Goal: Task Accomplishment & Management: Manage account settings

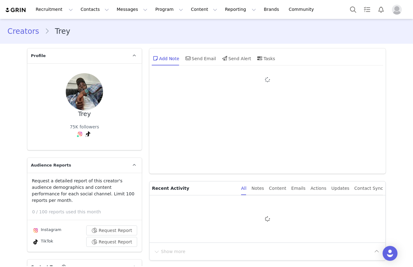
type input "+1 ([GEOGRAPHIC_DATA])"
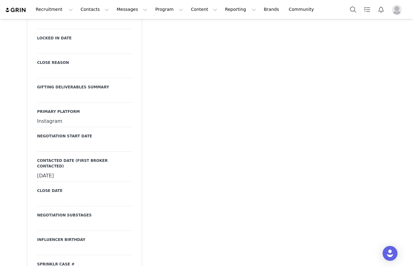
scroll to position [847, 0]
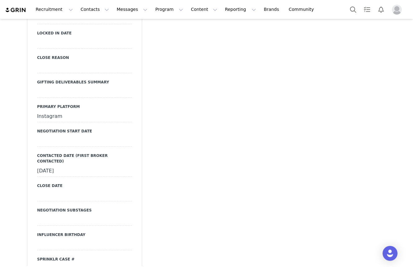
click at [84, 136] on div at bounding box center [84, 141] width 95 height 11
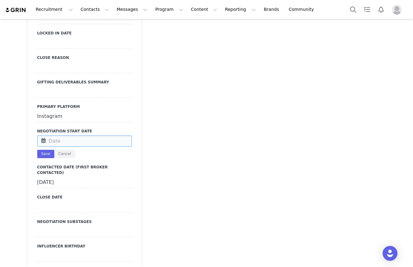
click at [84, 136] on input "text" at bounding box center [84, 141] width 95 height 11
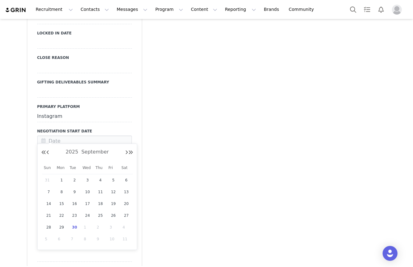
drag, startPoint x: 73, startPoint y: 229, endPoint x: 72, endPoint y: 224, distance: 5.1
click at [73, 229] on span "30" at bounding box center [74, 227] width 7 height 7
type input "[DATE]"
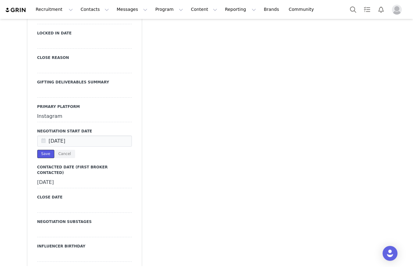
click at [48, 150] on button "Save" at bounding box center [45, 154] width 17 height 8
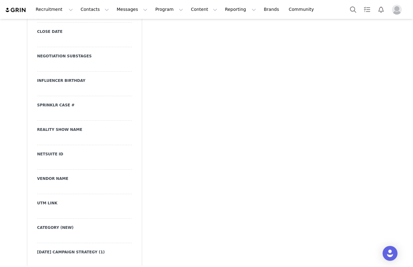
scroll to position [1005, 0]
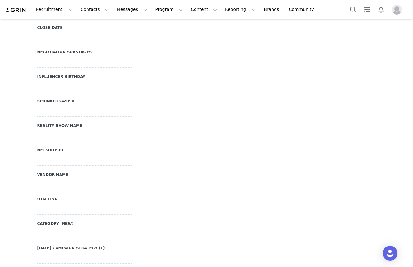
click at [126, 57] on div at bounding box center [84, 62] width 95 height 11
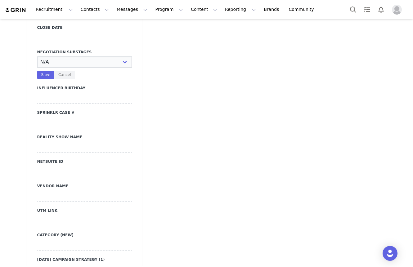
click at [126, 57] on select "N/A Negotiating Rates & Deliverables In Progress Vendor Portal In Progress Cont…" at bounding box center [84, 62] width 95 height 11
select select "Negotiating Rates & Deliverables In Progress"
click at [37, 57] on select "N/A Negotiating Rates & Deliverables In Progress Vendor Portal In Progress Cont…" at bounding box center [84, 62] width 95 height 11
click at [43, 71] on button "Save" at bounding box center [45, 75] width 17 height 8
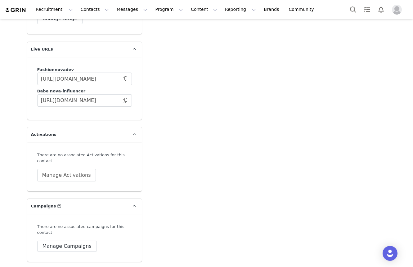
scroll to position [1737, 0]
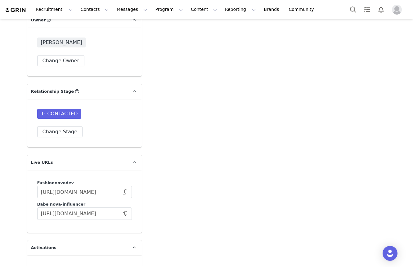
click at [57, 126] on div "1: CONTACTED Change Stage" at bounding box center [84, 123] width 115 height 48
click at [55, 126] on button "Change Stage" at bounding box center [60, 131] width 46 height 11
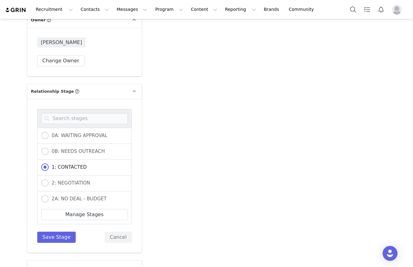
click at [63, 176] on div "2: NEGOTIATION" at bounding box center [84, 184] width 95 height 16
click at [63, 179] on label "2: NEGOTIATION" at bounding box center [65, 183] width 49 height 8
click at [49, 179] on input "2: NEGOTIATION" at bounding box center [44, 183] width 7 height 8
radio input "true"
radio input "false"
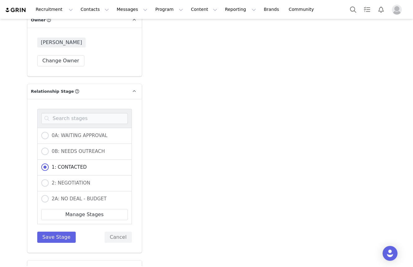
radio input "true"
click at [64, 217] on div "0A: WAITING APPROVAL 0B: NEEDS OUTREACH 1: CONTACTED 2: NEGOTIATION 2A: NO DEAL…" at bounding box center [84, 176] width 95 height 134
click at [70, 232] on button "Save Stage" at bounding box center [56, 237] width 39 height 11
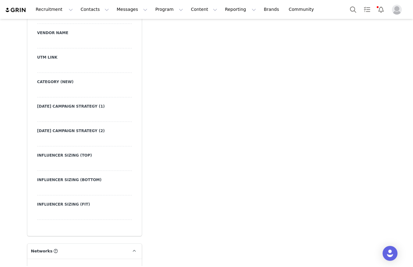
scroll to position [1347, 0]
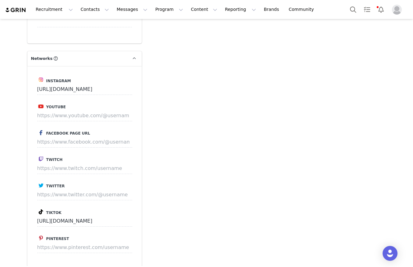
click at [91, 208] on div "Tiktok https://www.tiktok.com/@beingaugust" at bounding box center [84, 217] width 95 height 19
click at [91, 216] on input "https://www.tiktok.com/@beingaugust" at bounding box center [84, 221] width 95 height 11
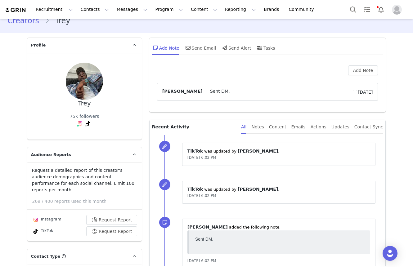
scroll to position [0, 0]
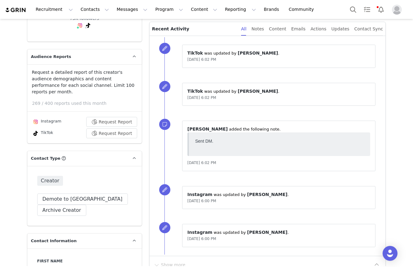
scroll to position [110, 0]
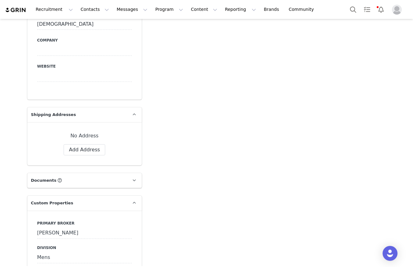
scroll to position [733, 0]
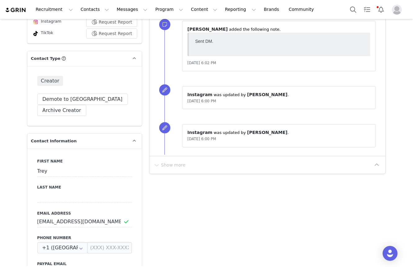
scroll to position [159, 0]
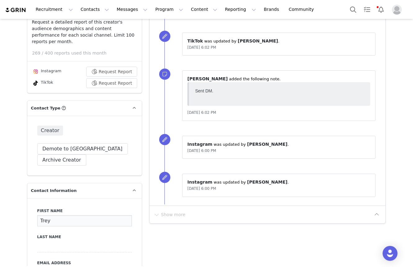
click at [63, 216] on input "Trey" at bounding box center [84, 220] width 95 height 11
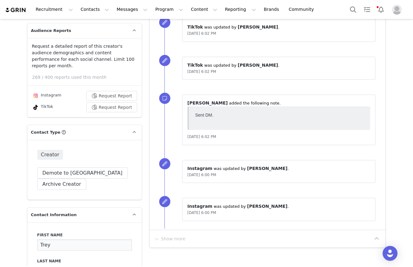
scroll to position [128, 0]
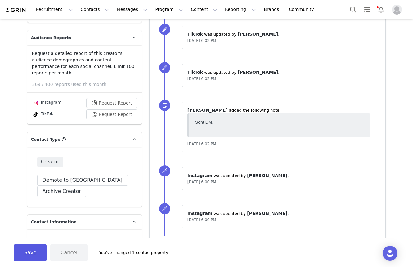
type input "August"
click at [38, 244] on button "Save" at bounding box center [30, 252] width 33 height 17
click at [38, 244] on div "Save" at bounding box center [30, 252] width 33 height 17
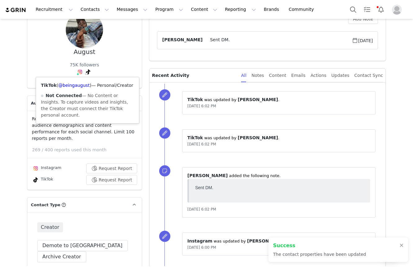
scroll to position [131, 0]
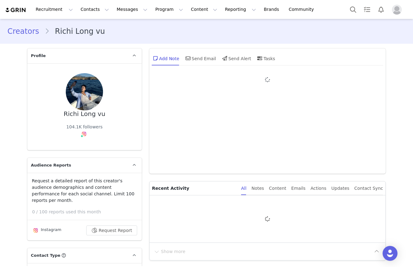
type input "+48 ([GEOGRAPHIC_DATA])"
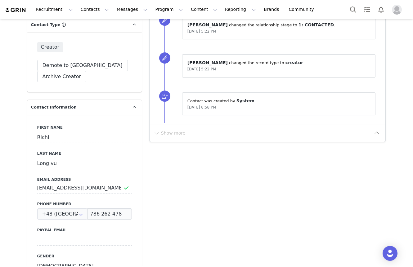
scroll to position [232, 0]
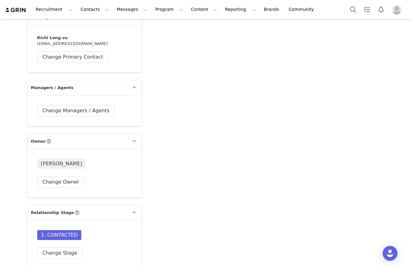
scroll to position [1626, 0]
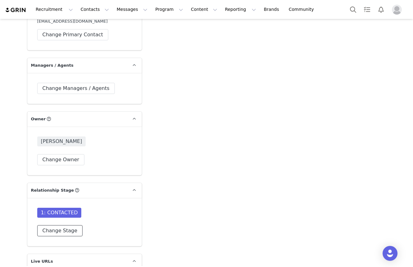
click at [57, 225] on button "Change Stage" at bounding box center [60, 230] width 46 height 11
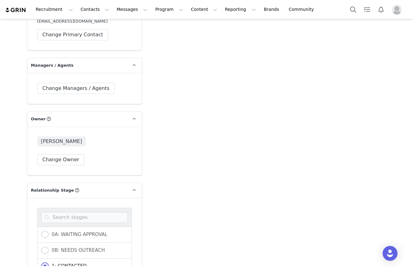
scroll to position [1658, 0]
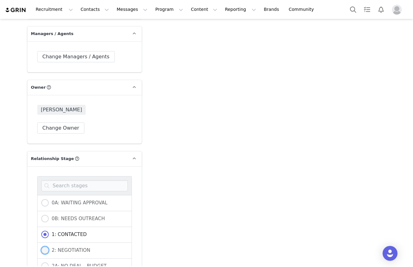
click at [59, 248] on span "2: NEGOTIATION" at bounding box center [70, 251] width 42 height 6
click at [49, 247] on input "2: NEGOTIATION" at bounding box center [44, 251] width 7 height 8
radio input "true"
radio input "false"
radio input "true"
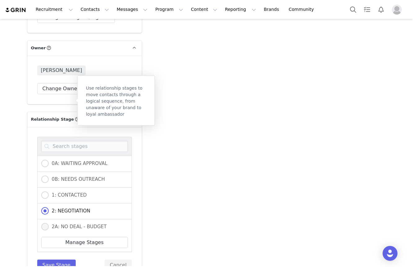
scroll to position [1698, 0]
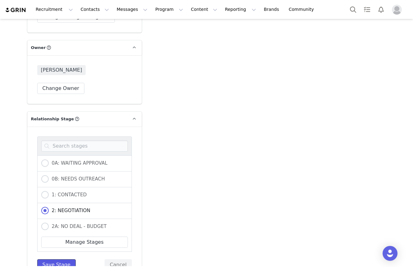
click at [61, 260] on button "Save Stage" at bounding box center [56, 265] width 39 height 11
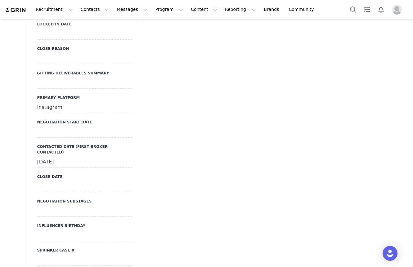
scroll to position [835, 0]
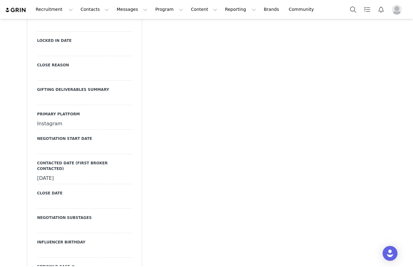
click at [48, 143] on div at bounding box center [84, 148] width 95 height 11
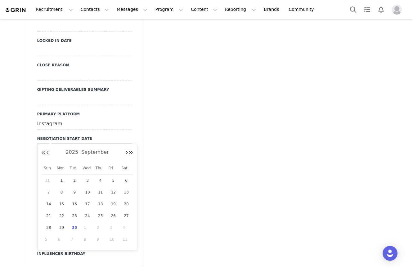
click at [76, 224] on div "30" at bounding box center [74, 227] width 13 height 9
type input "Sep 30 2025"
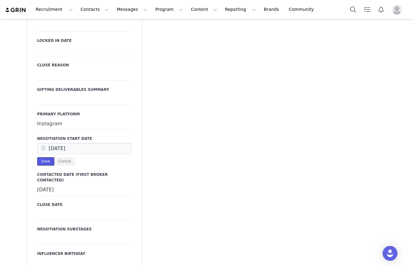
click at [50, 157] on button "Save" at bounding box center [45, 161] width 17 height 8
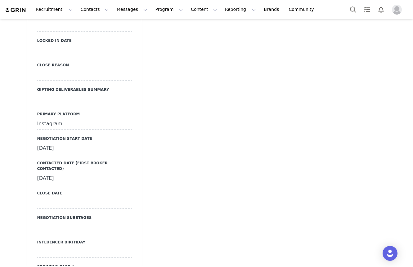
click at [79, 222] on div at bounding box center [84, 227] width 95 height 11
select select "Negotiating Rates & Deliverables In Progress"
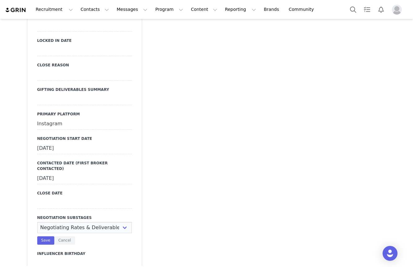
click at [37, 222] on select "N/A Negotiating Rates & Deliverables In Progress Vendor Portal In Progress Cont…" at bounding box center [84, 227] width 95 height 11
click at [44, 237] on button "Save" at bounding box center [45, 241] width 17 height 8
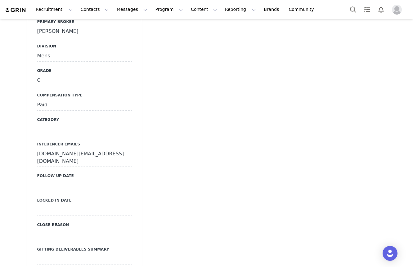
scroll to position [670, 0]
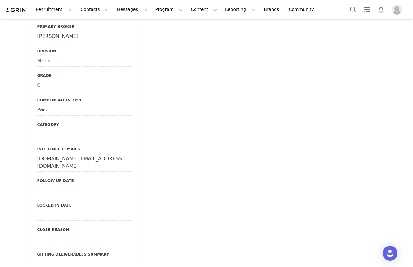
click at [85, 154] on div "richvl.business@gmail.com" at bounding box center [84, 163] width 95 height 18
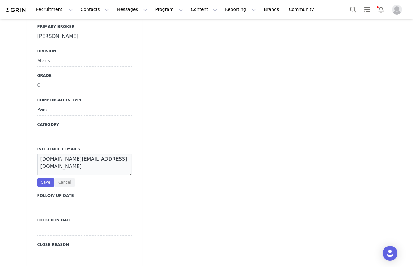
click at [85, 154] on textarea "richvl.business@gmail.com" at bounding box center [84, 165] width 95 height 22
click at [47, 179] on button "Save" at bounding box center [45, 183] width 17 height 8
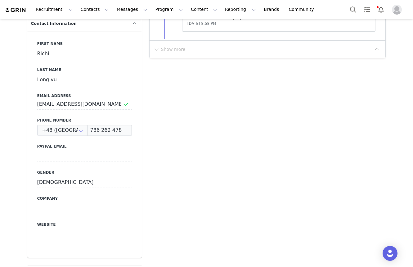
scroll to position [314, 0]
click at [68, 100] on input "richi@hastestudios.com" at bounding box center [84, 104] width 95 height 11
paste input "vl.business@gmail"
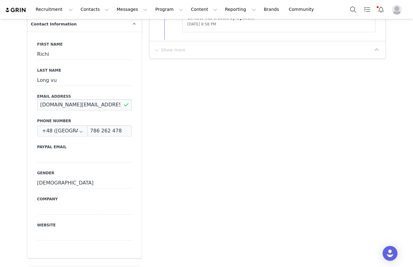
type input "richvl.business@gmail.com"
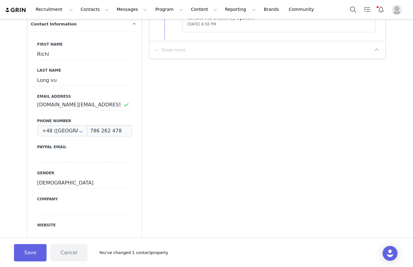
drag, startPoint x: 24, startPoint y: 242, endPoint x: 30, endPoint y: 209, distance: 34.0
click at [25, 242] on div "Save Cancel You've changed 1 contact property" at bounding box center [206, 252] width 413 height 29
click at [25, 249] on button "Save" at bounding box center [30, 252] width 33 height 17
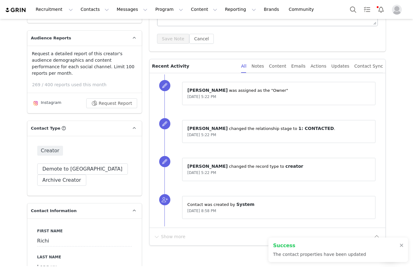
scroll to position [127, 0]
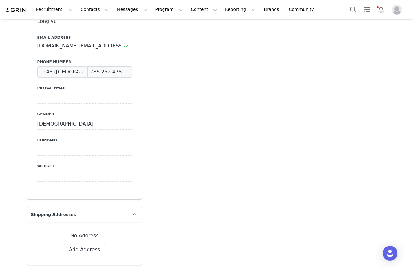
scroll to position [706, 0]
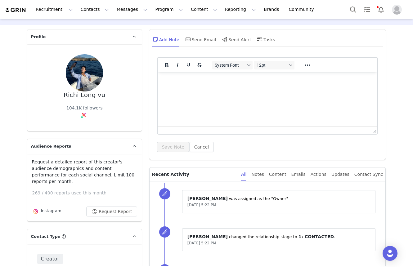
scroll to position [33, 0]
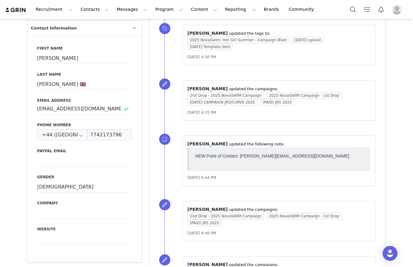
scroll to position [627, 0]
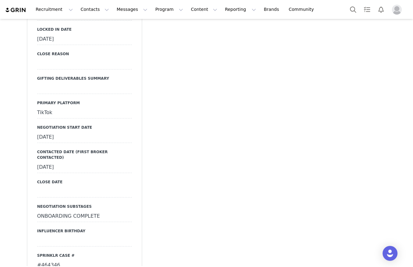
scroll to position [871, 0]
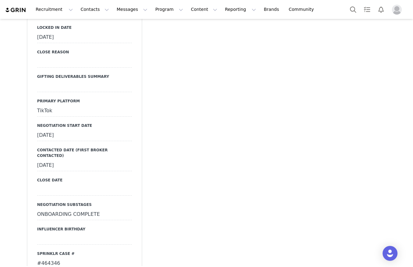
click at [86, 209] on div "ONBOARDING COMPLETE" at bounding box center [84, 214] width 95 height 11
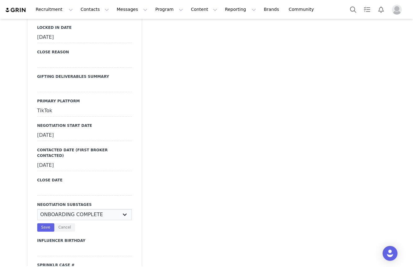
click at [88, 209] on select "N/A Negotiating Rates & Deliverables In Progress Vendor Portal In Progress Cont…" at bounding box center [84, 214] width 95 height 11
select select "Negotiating Rates & Deliverables In Progress"
click at [37, 209] on select "N/A Negotiating Rates & Deliverables In Progress Vendor Portal In Progress Cont…" at bounding box center [84, 214] width 95 height 11
click at [43, 224] on button "Save" at bounding box center [45, 228] width 17 height 8
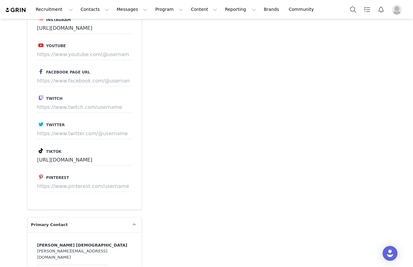
scroll to position [1439, 0]
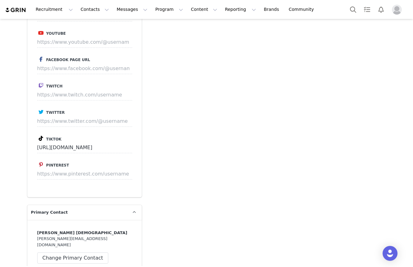
click at [138, 49] on div "Instagram https://www.instagram.com/ameliajstuart/ Youtube Facebook Page URL Tw…" at bounding box center [84, 95] width 115 height 205
click at [138, 33] on div "Instagram https://www.instagram.com/ameliajstuart/ Youtube Facebook Page URL Tw…" at bounding box center [84, 95] width 115 height 205
drag, startPoint x: 137, startPoint y: 22, endPoint x: 121, endPoint y: 48, distance: 30.2
click at [137, 23] on div "Instagram https://www.instagram.com/ameliajstuart/ Youtube Facebook Page URL Tw…" at bounding box center [84, 95] width 115 height 205
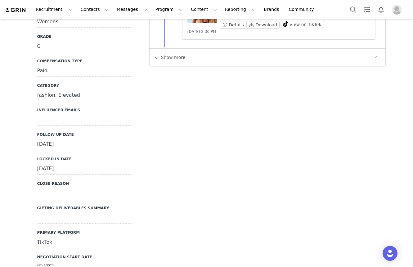
scroll to position [770, 0]
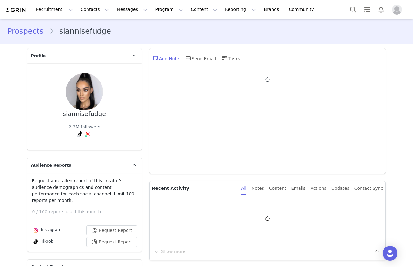
type input "+1 ([GEOGRAPHIC_DATA])"
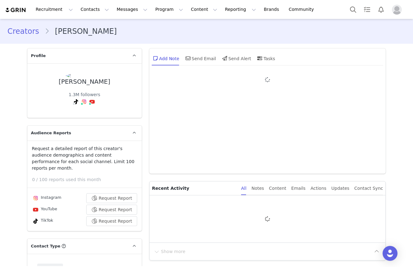
type input "+1 ([GEOGRAPHIC_DATA])"
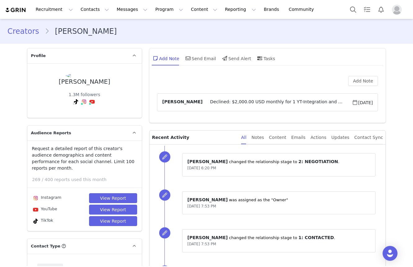
click at [319, 86] on div "Add Note [PERSON_NAME] Declined: $2,000.00 USD monthly for 1 YT-Integration and…" at bounding box center [267, 95] width 221 height 39
click at [327, 87] on div "Add Note Tara O'Neill Declined: $2,000.00 USD monthly for 1 YT-Integration and …" at bounding box center [267, 95] width 221 height 39
click at [322, 87] on div "Add Note Tara O'Neill Declined: $2,000.00 USD monthly for 1 YT-Integration and …" at bounding box center [267, 95] width 221 height 39
click at [325, 87] on div "Add Note Tara O'Neill Declined: $2,000.00 USD monthly for 1 YT-Integration and …" at bounding box center [267, 95] width 221 height 39
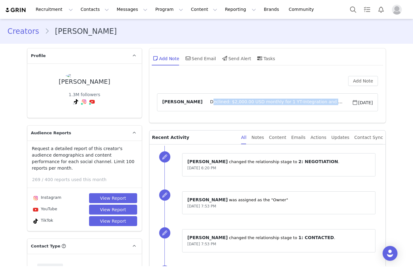
click at [325, 87] on div "Add Note Tara O'Neill Declined: $2,000.00 USD monthly for 1 YT-Integration and …" at bounding box center [267, 95] width 221 height 39
click at [324, 81] on div "Add Note" at bounding box center [267, 81] width 221 height 10
click at [324, 74] on div "Add Note Tara O'Neill Declined: $2,000.00 USD monthly for 1 YT-Integration and …" at bounding box center [267, 98] width 237 height 50
click at [323, 70] on div "Add Note Send Email Send Alert Tasks" at bounding box center [267, 60] width 237 height 25
click at [316, 90] on div "Add Note Tara O'Neill Declined: $2,000.00 USD monthly for 1 YT-Integration and …" at bounding box center [267, 95] width 221 height 39
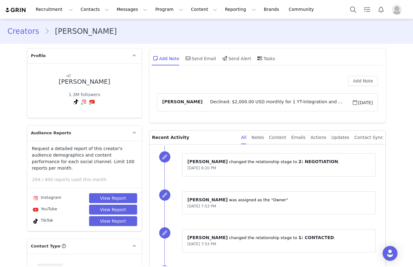
click at [315, 76] on div "Add Note" at bounding box center [267, 81] width 221 height 10
click at [314, 70] on div "Add Note Send Email Send Alert Tasks" at bounding box center [267, 60] width 237 height 25
click at [314, 85] on div "Add Note" at bounding box center [267, 81] width 221 height 10
click at [314, 78] on div "Add Note" at bounding box center [267, 81] width 221 height 10
click at [314, 72] on div "Add Note Send Email Send Alert Tasks" at bounding box center [267, 60] width 237 height 25
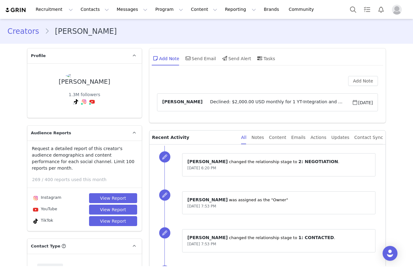
click at [314, 67] on div "Add Note Send Email Send Alert Tasks" at bounding box center [267, 60] width 237 height 25
click at [301, 105] on span "Declined: $2,000.00 USD monthly for 1 YT-Integration and 1 Tik Tok (reposted to…" at bounding box center [277, 102] width 149 height 7
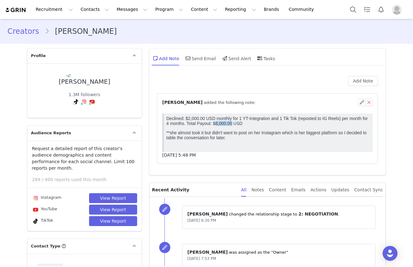
drag, startPoint x: 216, startPoint y: 123, endPoint x: 231, endPoint y: 123, distance: 15.5
click at [231, 123] on p "Declined: $2,000.00 USD monthly for 1 YT-Integration and 1 Tik Tok (reposted to…" at bounding box center [268, 121] width 204 height 10
copy p "8,000.00"
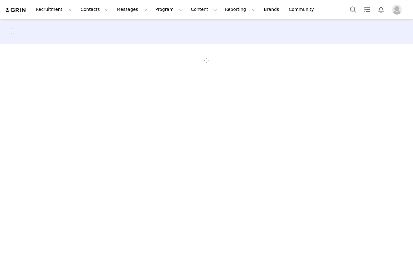
click at [400, 60] on div at bounding box center [206, 48] width 413 height 59
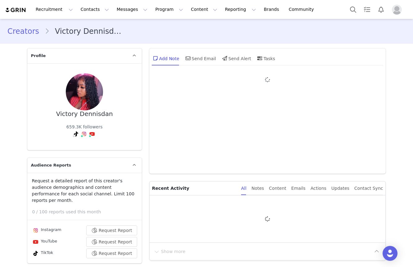
click at [400, 38] on div "Creators Victory Dennisdan" at bounding box center [206, 31] width 413 height 21
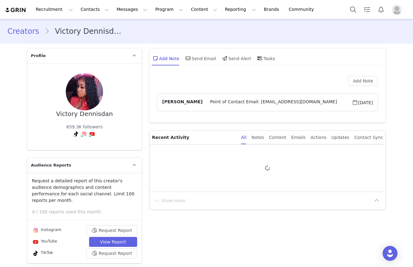
type input "+1 ([GEOGRAPHIC_DATA])"
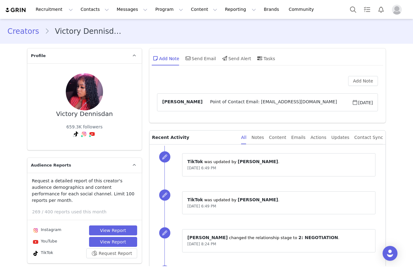
click at [400, 30] on div "Creators Victory Dennisdan" at bounding box center [206, 31] width 398 height 11
click at [400, 25] on div "Creators Victory Dennisdan" at bounding box center [206, 31] width 413 height 21
click at [249, 101] on span "Point of Contact Email: [EMAIL_ADDRESS][DOMAIN_NAME]" at bounding box center [277, 102] width 149 height 7
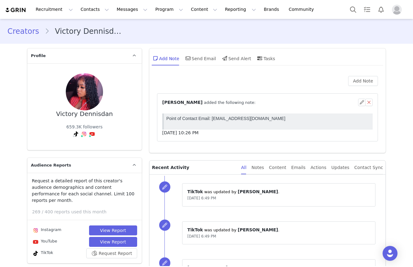
click at [248, 93] on article "⁨ [PERSON_NAME] ⁩ added the following note: [DATE] 10:26 PM" at bounding box center [267, 117] width 221 height 48
click at [248, 85] on div "Add Note" at bounding box center [267, 81] width 221 height 10
click at [248, 84] on div "Add Note" at bounding box center [267, 81] width 221 height 10
click at [262, 88] on div "Add Note ⁨ [PERSON_NAME] ⁩ added the following note: [DATE] 10:26 PM" at bounding box center [267, 110] width 221 height 69
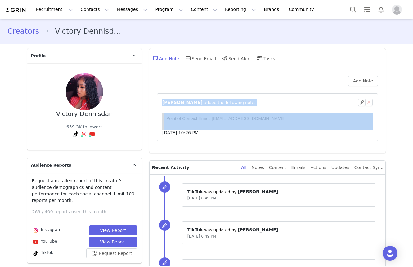
click at [262, 88] on div "Add Note ⁨ [PERSON_NAME] ⁩ added the following note: [DATE] 10:26 PM" at bounding box center [267, 110] width 221 height 69
click at [266, 88] on div "Add Note ⁨ [PERSON_NAME] ⁩ added the following note: [DATE] 10:26 PM" at bounding box center [267, 110] width 221 height 69
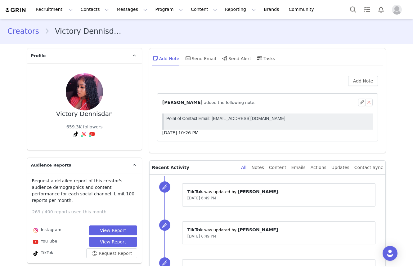
click at [266, 84] on div "Add Note" at bounding box center [267, 81] width 221 height 10
click at [262, 75] on div "Add Note ⁨ [PERSON_NAME] ⁩ added the following note: [DATE] 10:26 PM" at bounding box center [267, 113] width 237 height 80
click at [257, 71] on div "Add Note Send Email Send Alert Tasks" at bounding box center [267, 60] width 237 height 25
click at [105, 226] on button "View Report" at bounding box center [113, 231] width 48 height 10
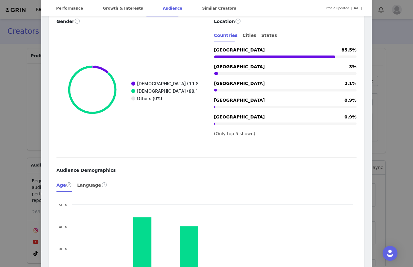
scroll to position [824, 0]
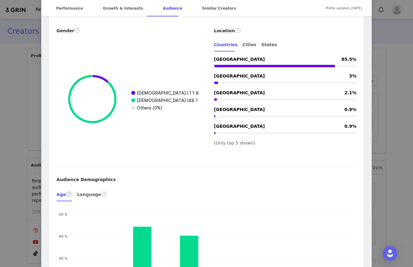
click at [13, 116] on div "𝐕𝚰𝐂𝚻𝚶𝐑𝐘 ♛ @victorymarrie YT: Victory Marrie 270k ♡ | HTX @fashionnova brand amb…" at bounding box center [206, 133] width 413 height 267
